Goal: Task Accomplishment & Management: Complete application form

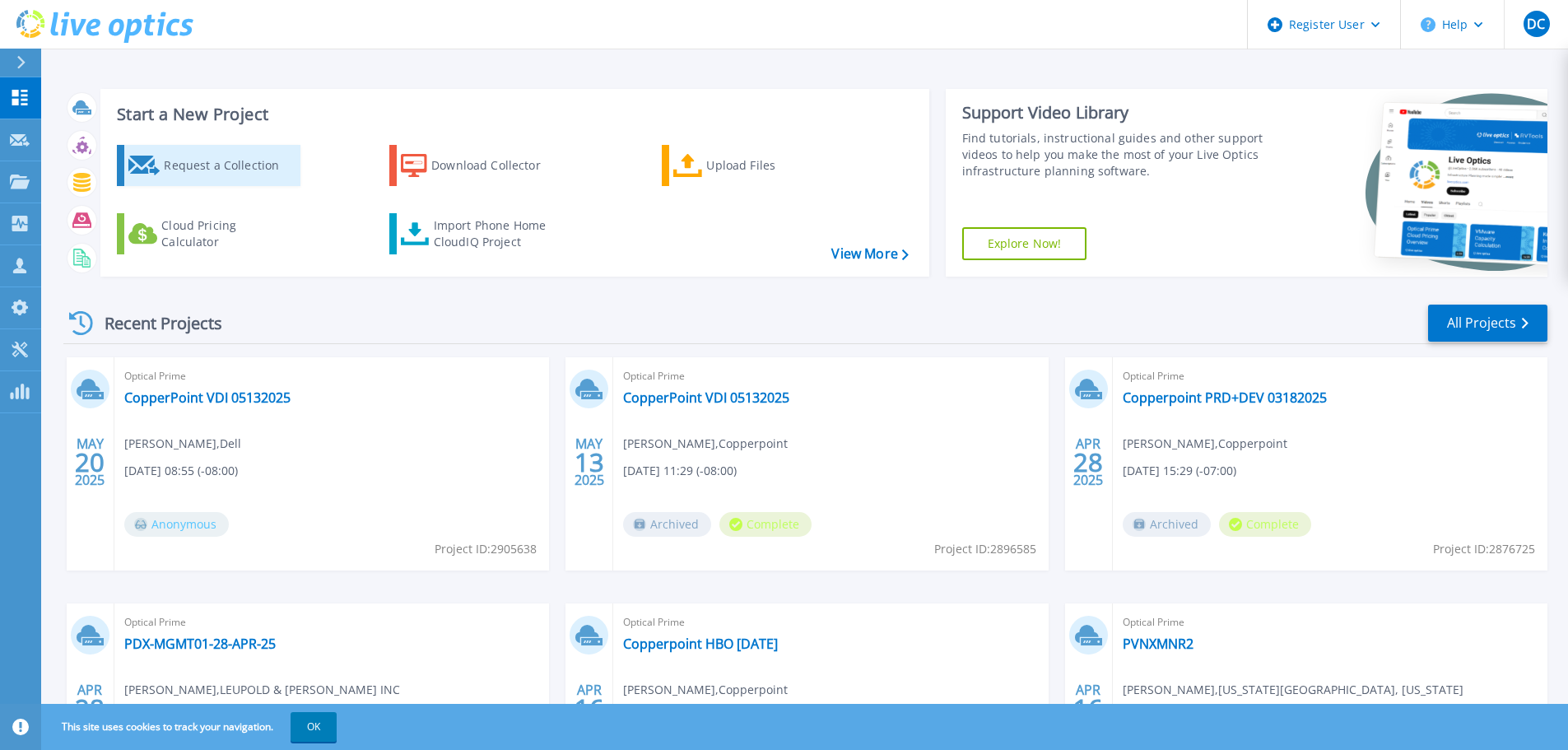
click at [191, 158] on div "Request a Collection" at bounding box center [229, 165] width 132 height 33
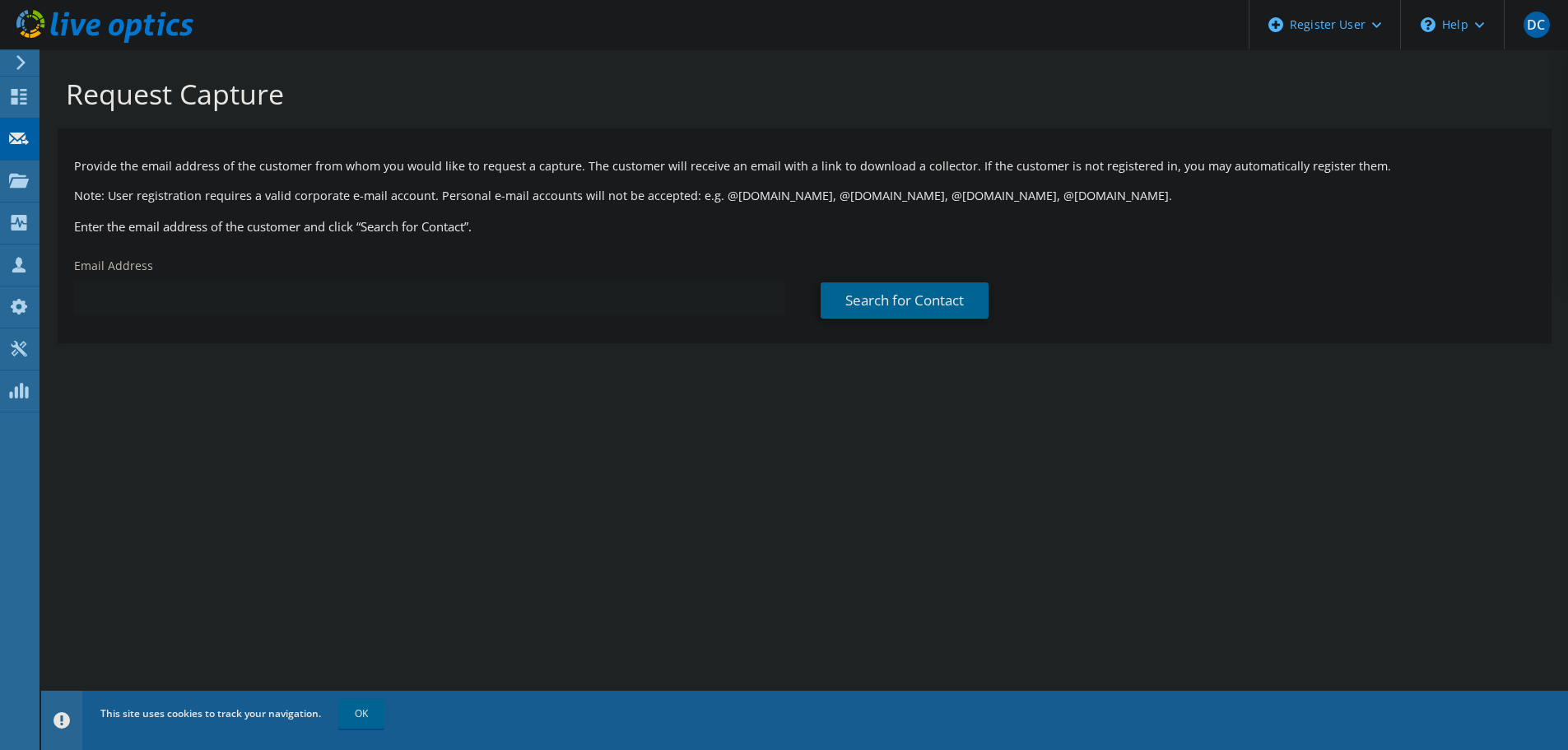
click at [300, 299] on input "text" at bounding box center [429, 299] width 710 height 33
paste input "[EMAIL_ADDRESS][DOMAIN_NAME]"
type input "[EMAIL_ADDRESS][DOMAIN_NAME]"
click at [955, 297] on link "Search for Contact" at bounding box center [904, 300] width 168 height 36
type input "SANTA [DATE] BANK"
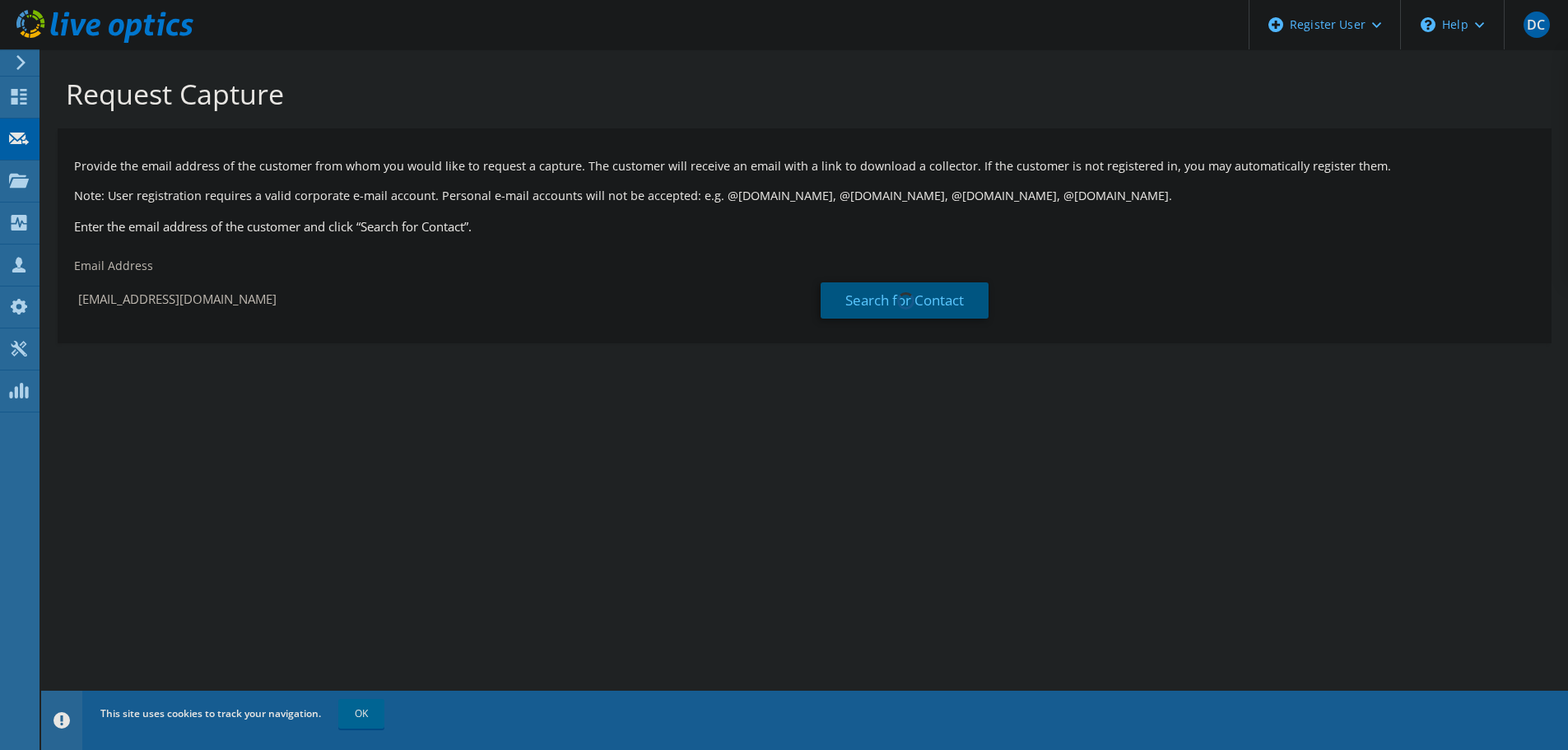
type input "[PERSON_NAME]"
type input "Nazem"
type input "[GEOGRAPHIC_DATA]"
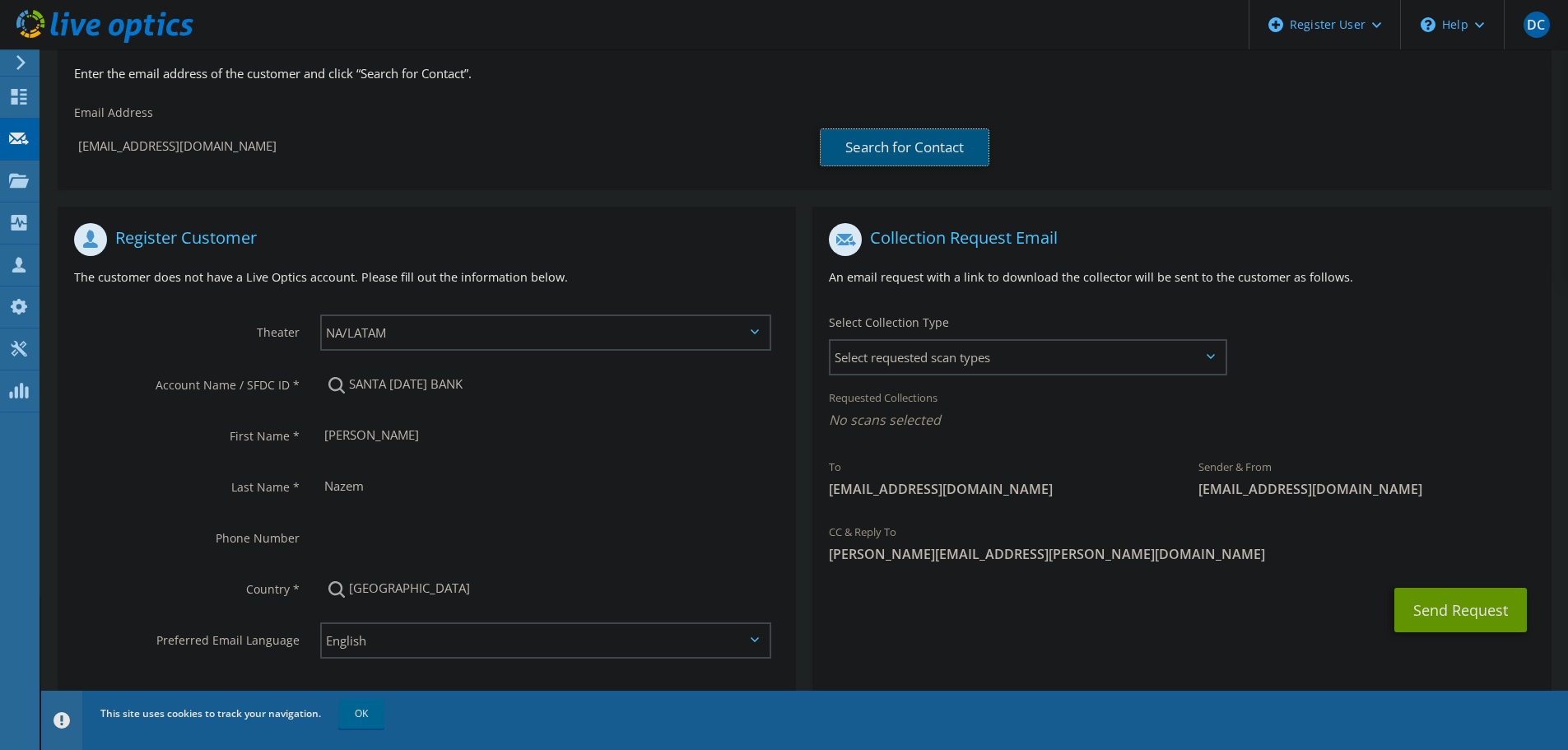
scroll to position [177, 0]
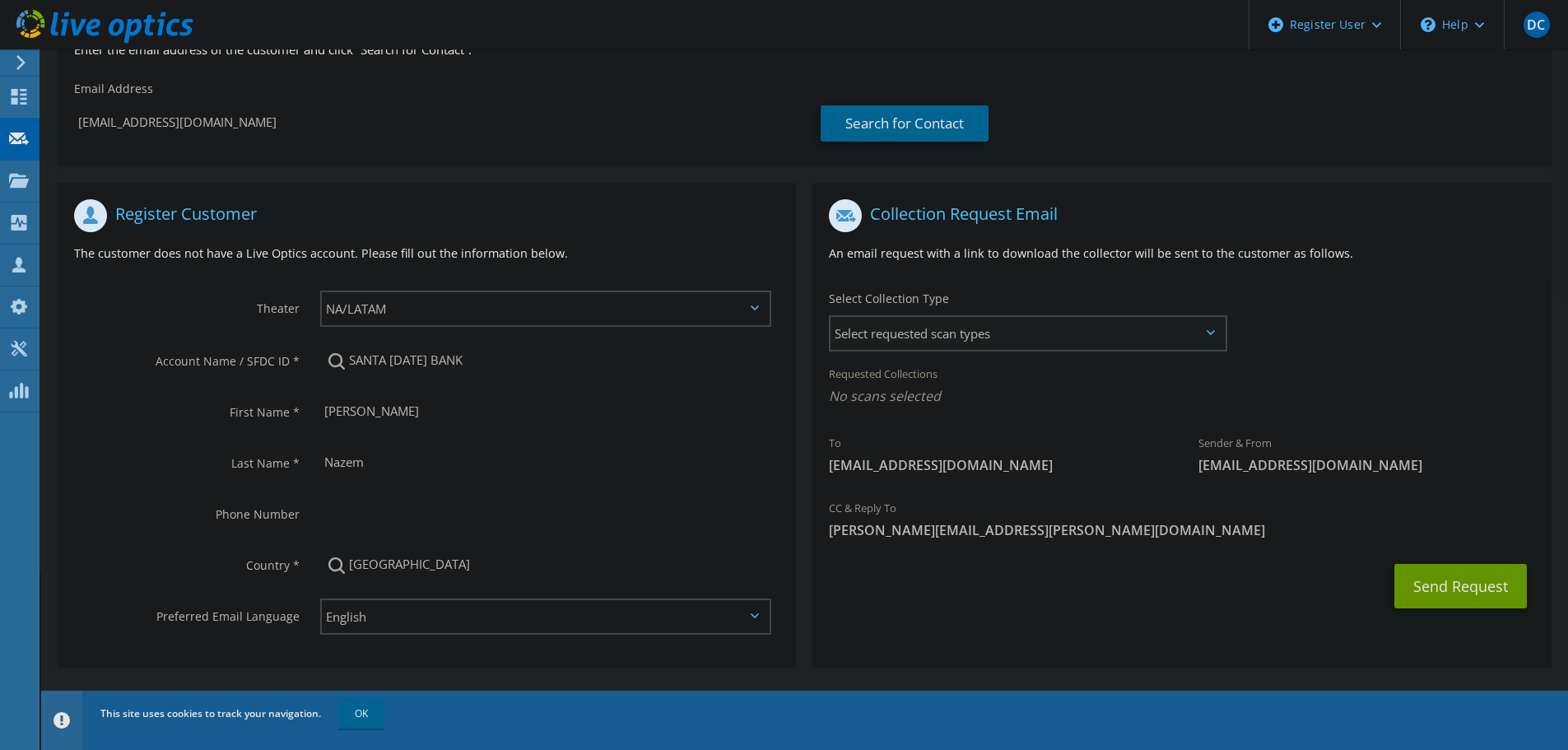
click at [1202, 333] on span "Select requested scan types" at bounding box center [1027, 334] width 395 height 33
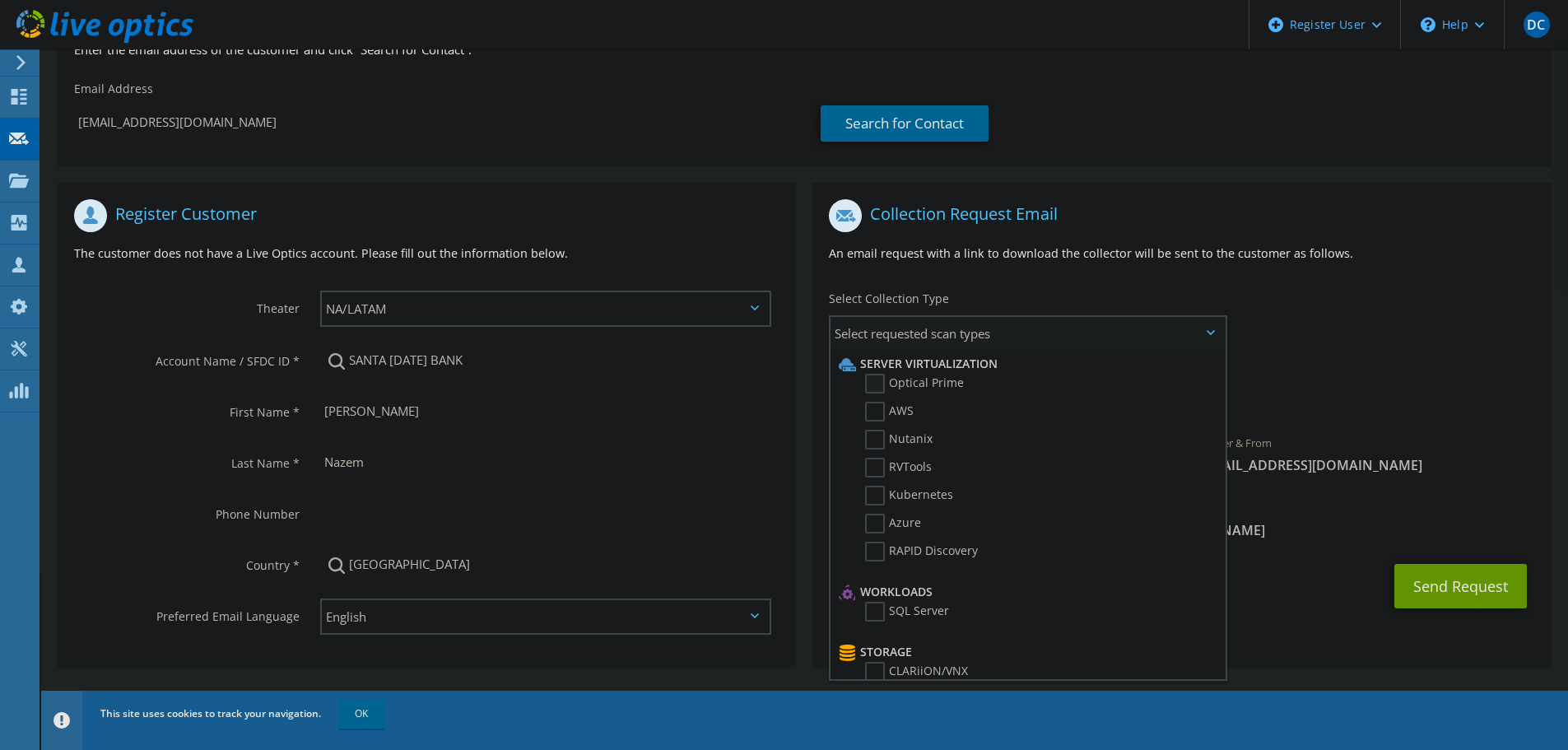
click at [873, 379] on label "Optical Prime" at bounding box center [914, 383] width 99 height 19
click at [0, 0] on input "Optical Prime" at bounding box center [0, 0] width 0 height 0
click at [876, 438] on label "Nutanix" at bounding box center [899, 439] width 68 height 19
click at [0, 0] on input "Nutanix" at bounding box center [0, 0] width 0 height 0
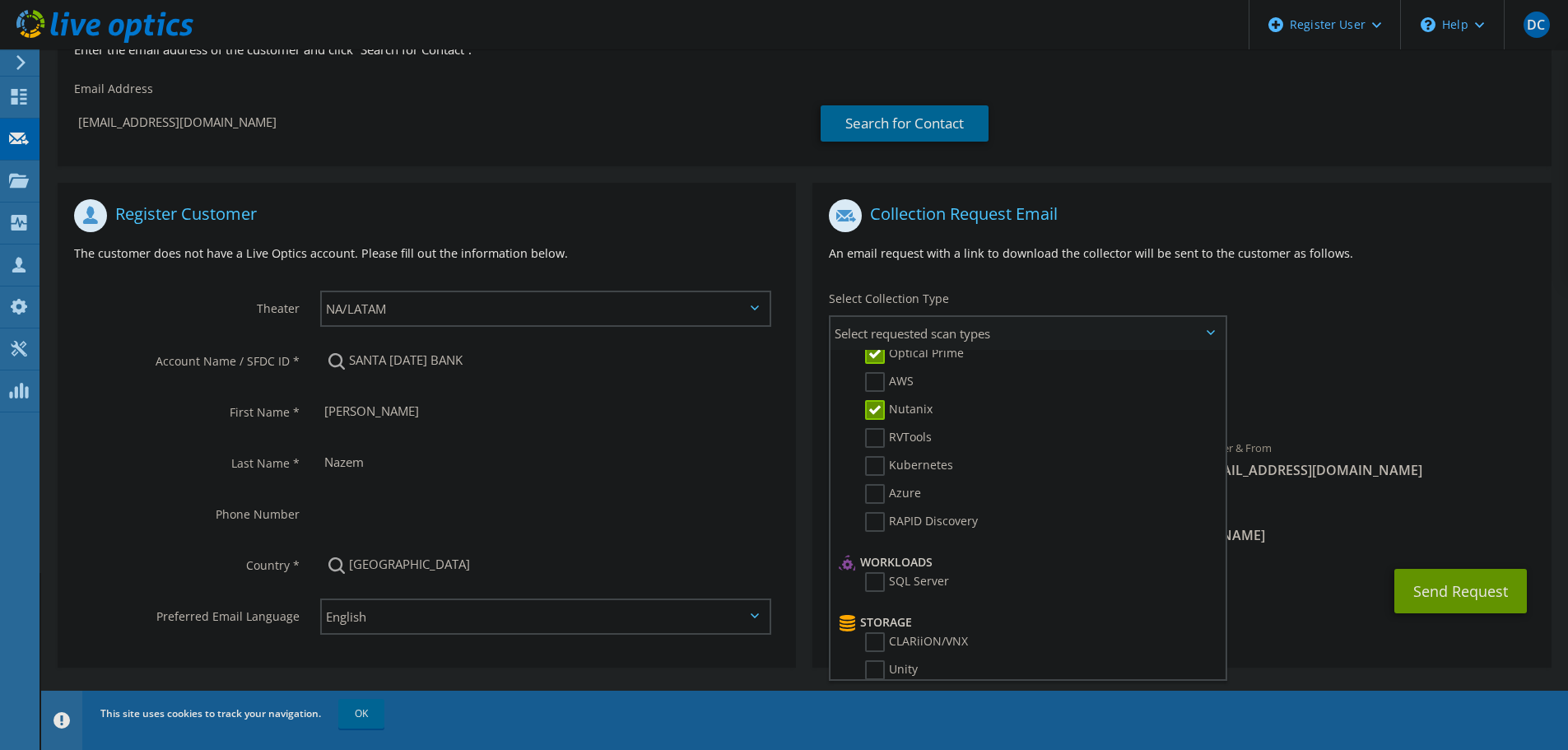
scroll to position [0, 0]
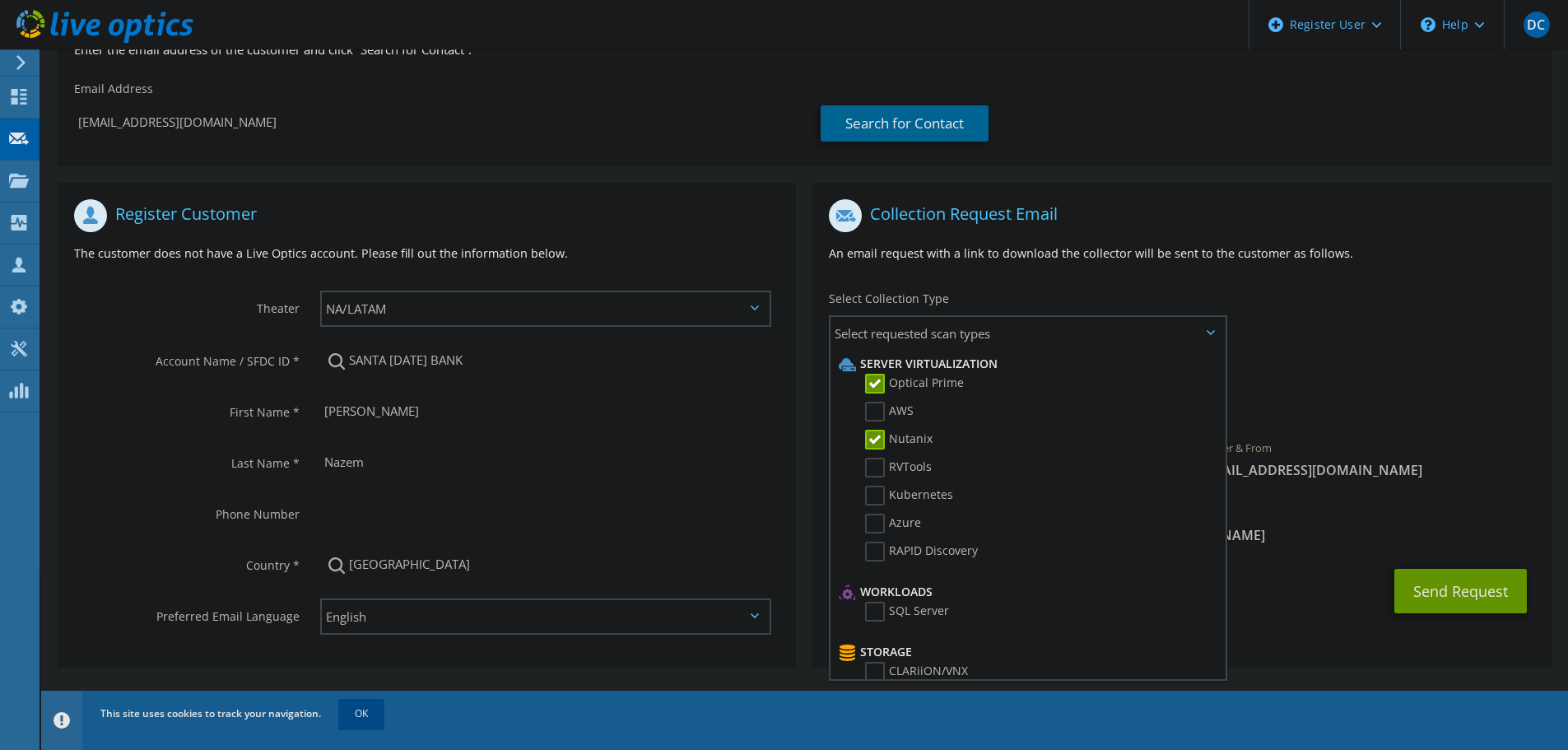
click at [353, 721] on link "OK" at bounding box center [362, 713] width 46 height 30
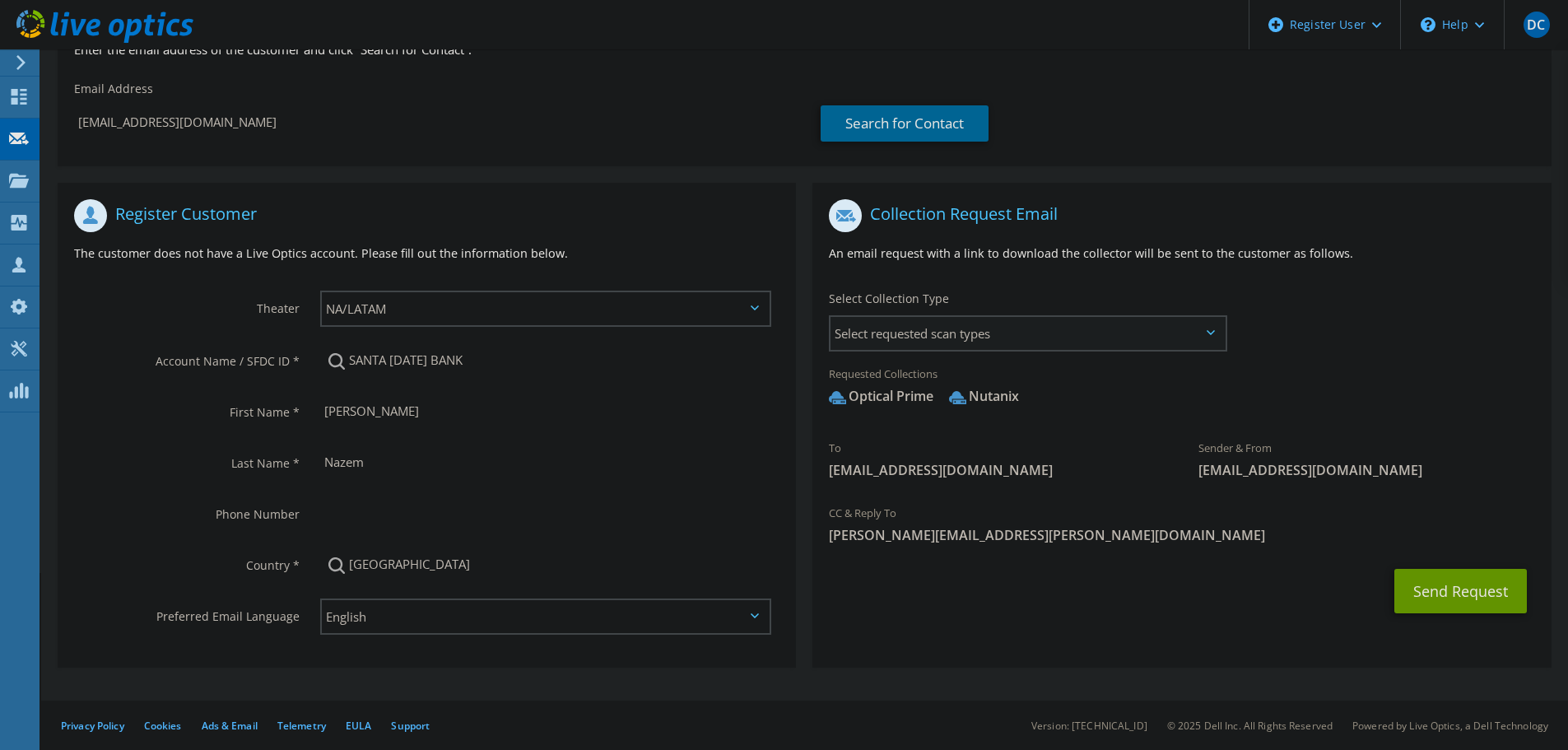
click at [1208, 326] on span "Select requested scan types" at bounding box center [1027, 334] width 395 height 33
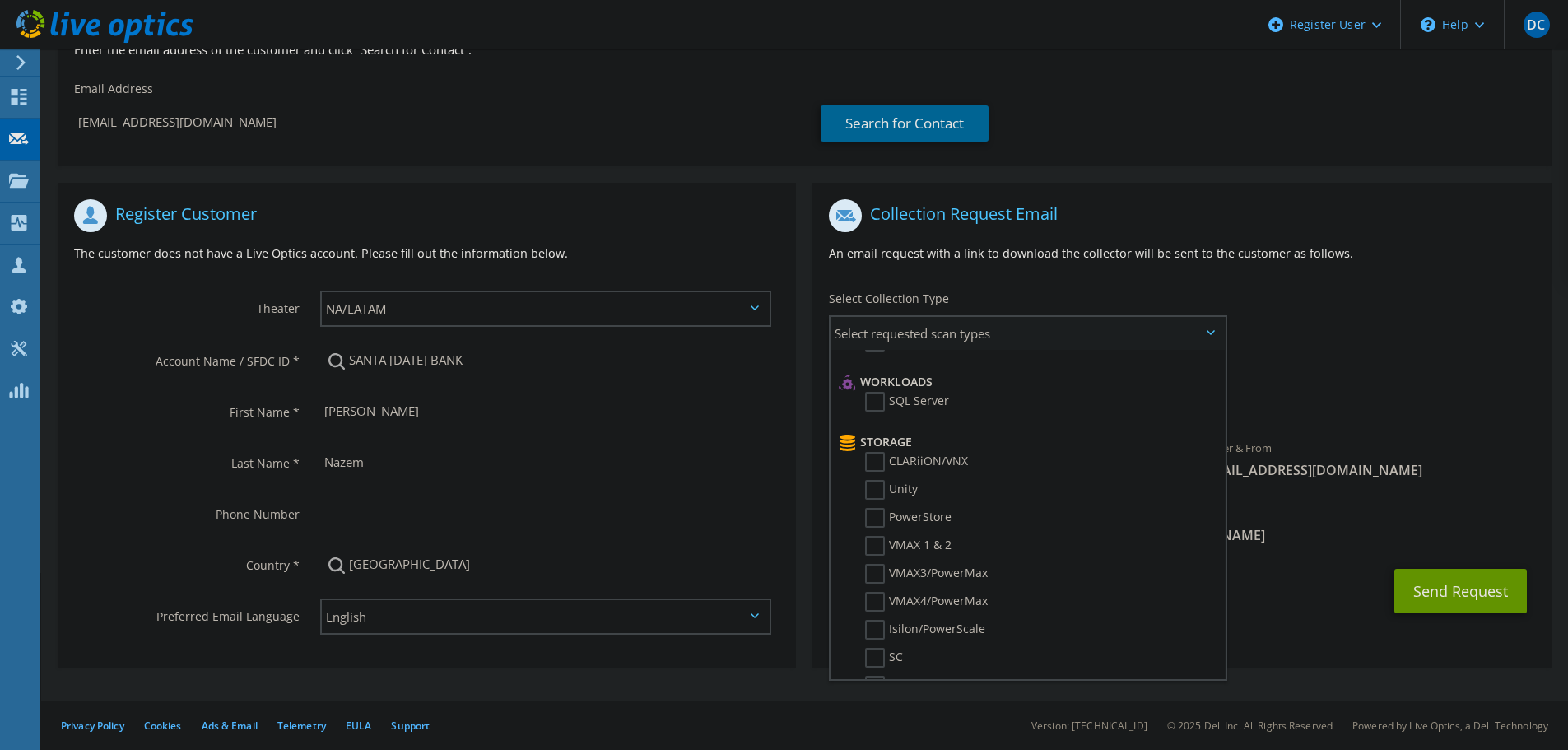
scroll to position [247, 0]
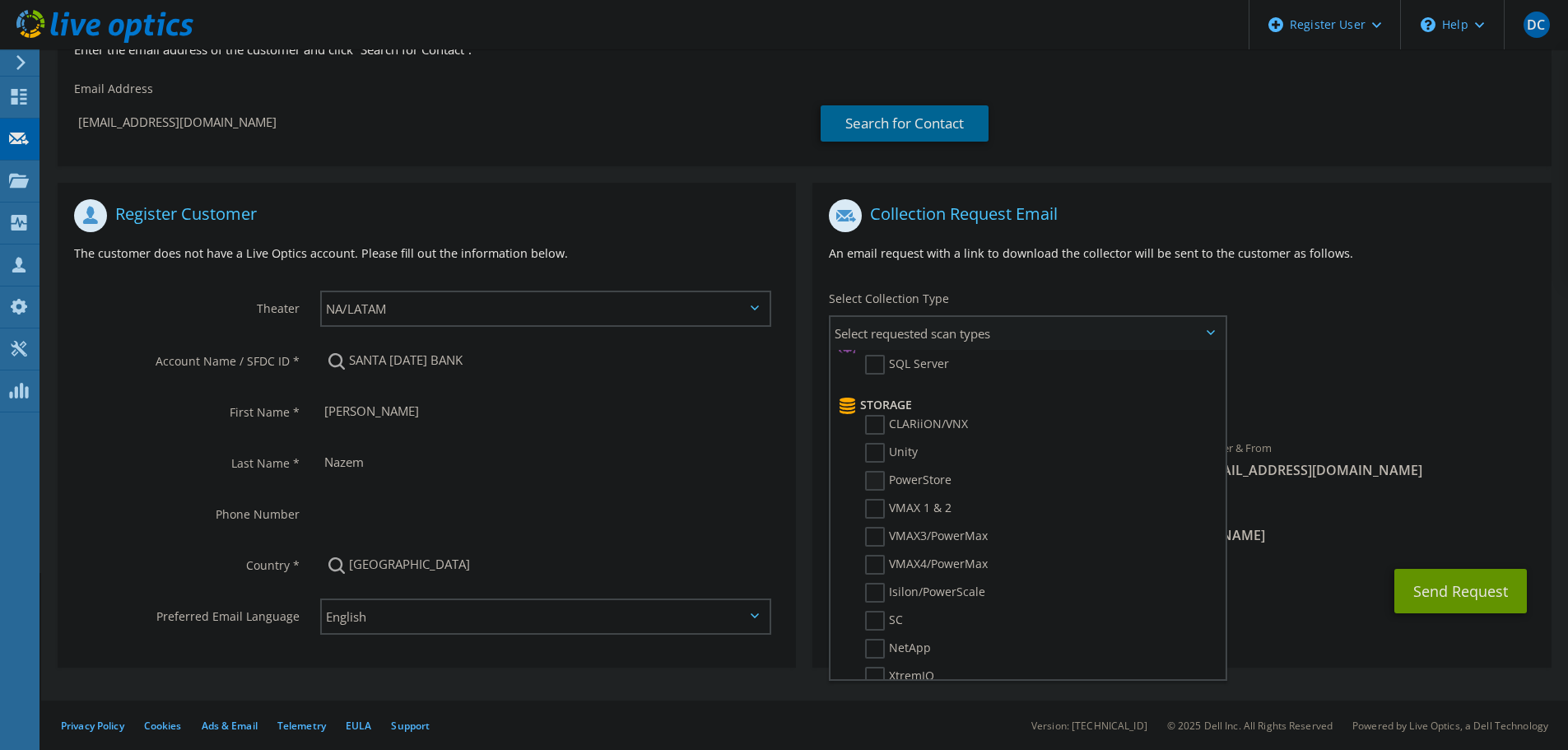
click at [875, 479] on label "PowerStore" at bounding box center [907, 481] width 86 height 19
click at [0, 0] on input "PowerStore" at bounding box center [0, 0] width 0 height 0
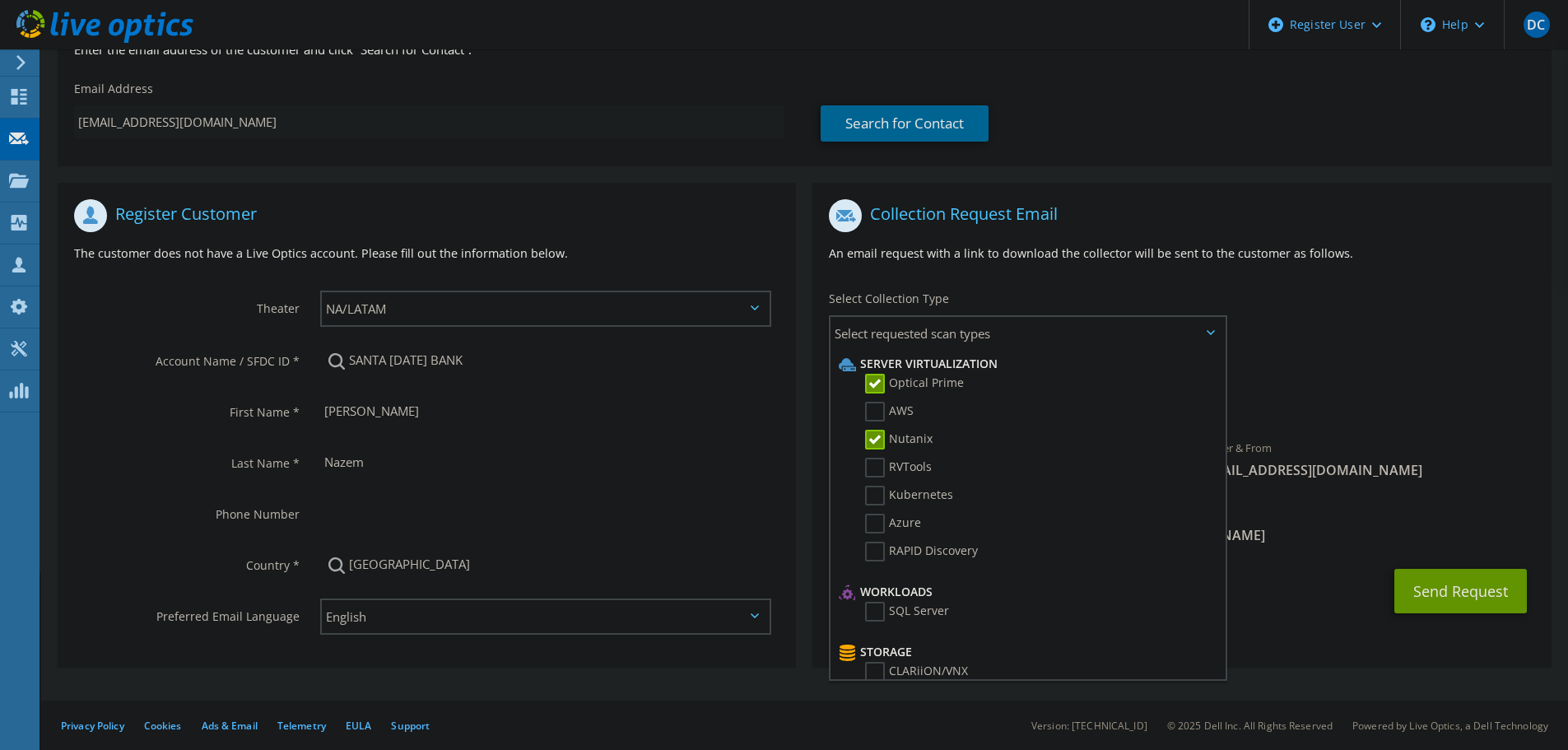
drag, startPoint x: 74, startPoint y: 124, endPoint x: 210, endPoint y: 133, distance: 136.3
click at [205, 132] on input "[EMAIL_ADDRESS][DOMAIN_NAME]" at bounding box center [429, 122] width 710 height 33
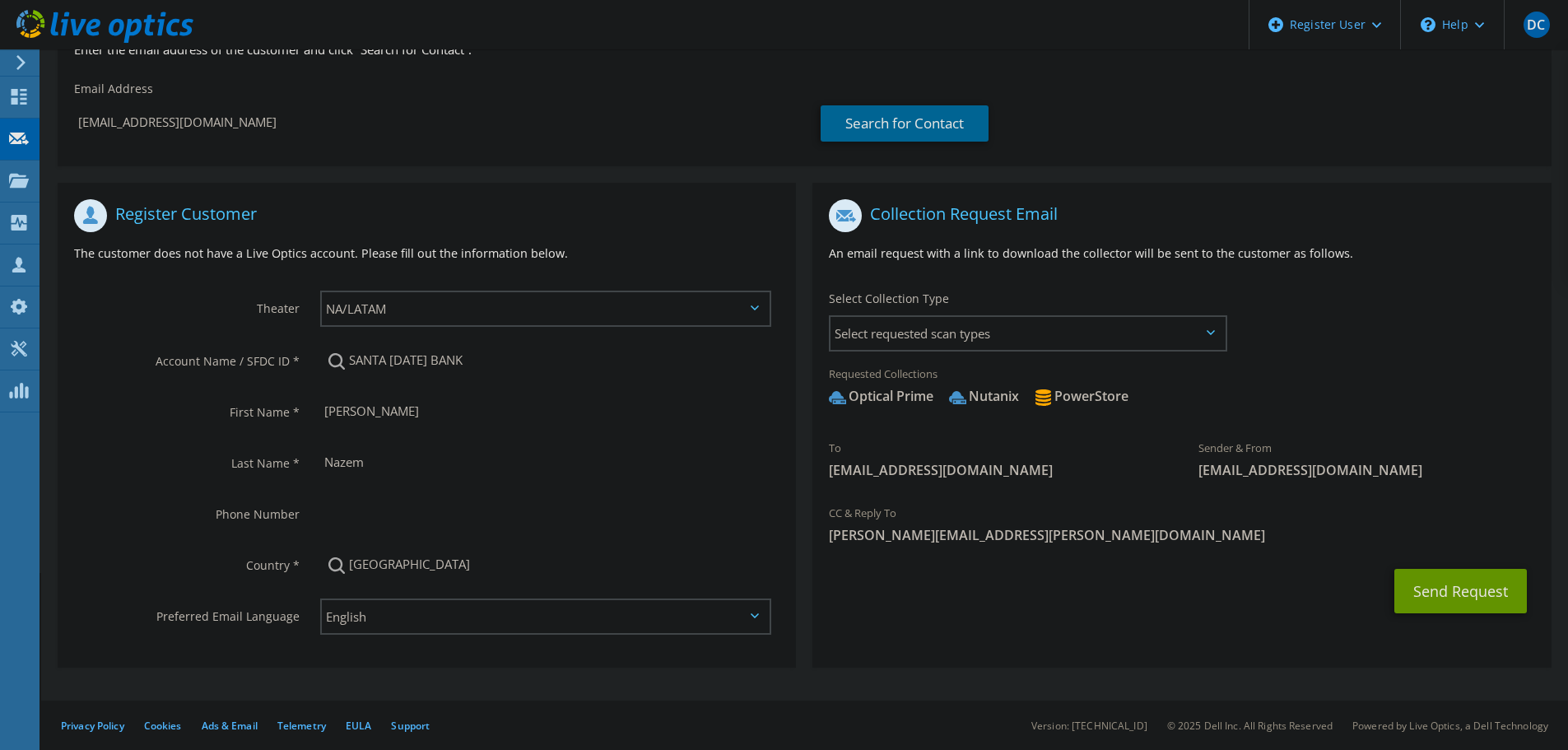
click at [1156, 136] on div "Search for Contact" at bounding box center [1177, 123] width 714 height 36
click at [1035, 333] on span "Select requested scan types" at bounding box center [1027, 334] width 395 height 33
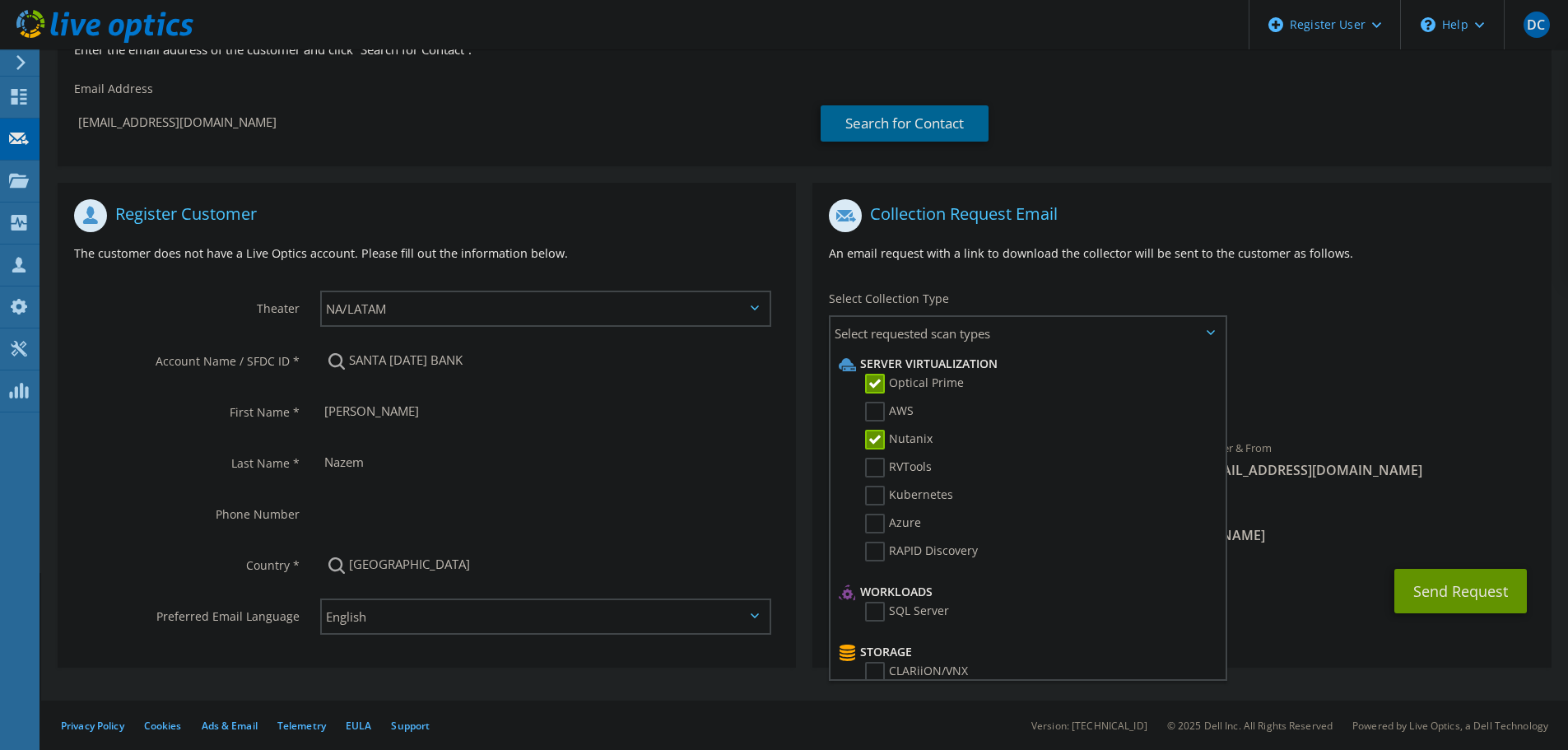
click at [1285, 338] on div "To [EMAIL_ADDRESS][DOMAIN_NAME] Sender & From [EMAIL_ADDRESS][DOMAIN_NAME]" at bounding box center [1181, 343] width 738 height 305
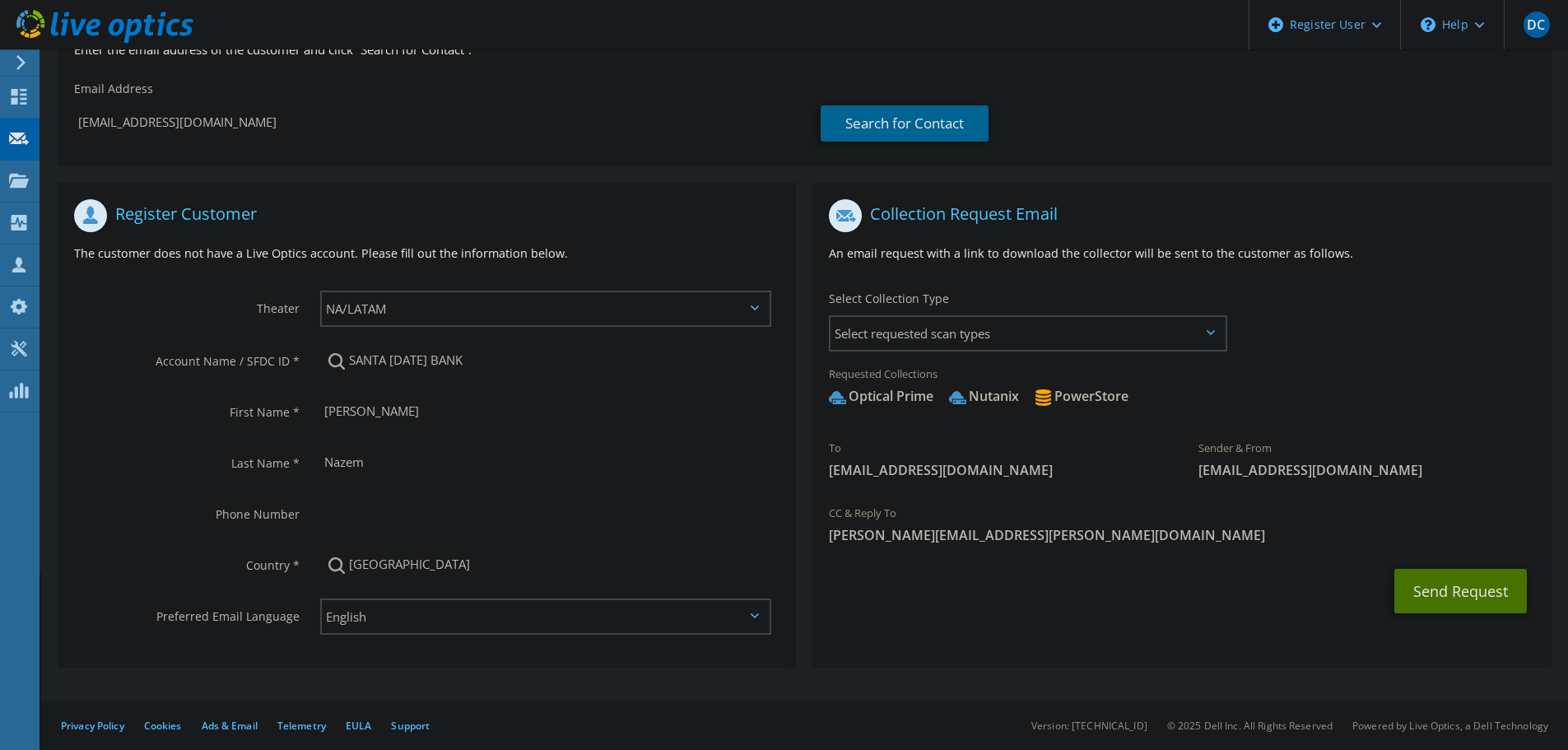
click at [1464, 599] on button "Send Request" at bounding box center [1460, 591] width 133 height 45
